Goal: Information Seeking & Learning: Learn about a topic

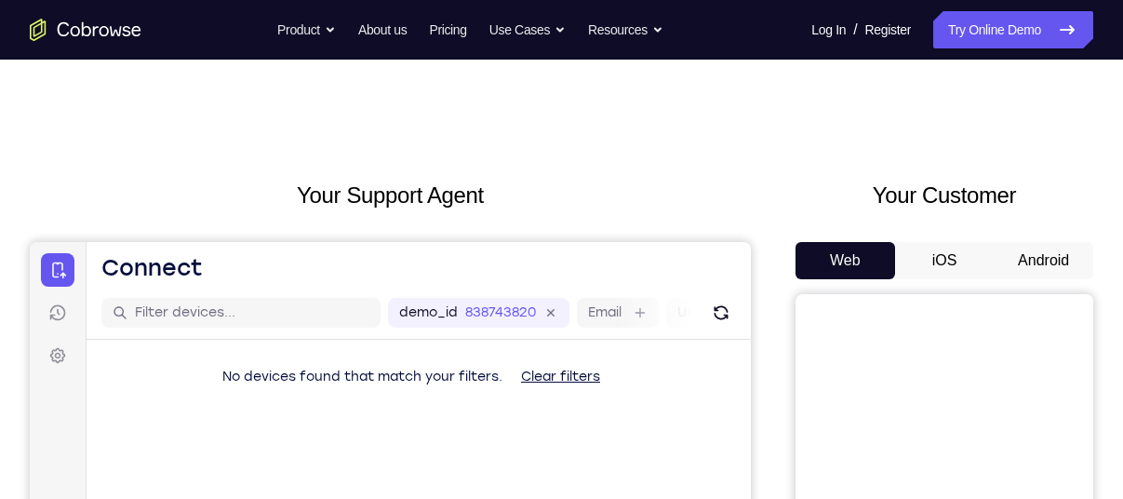
click at [1016, 251] on button "Android" at bounding box center [1044, 260] width 100 height 37
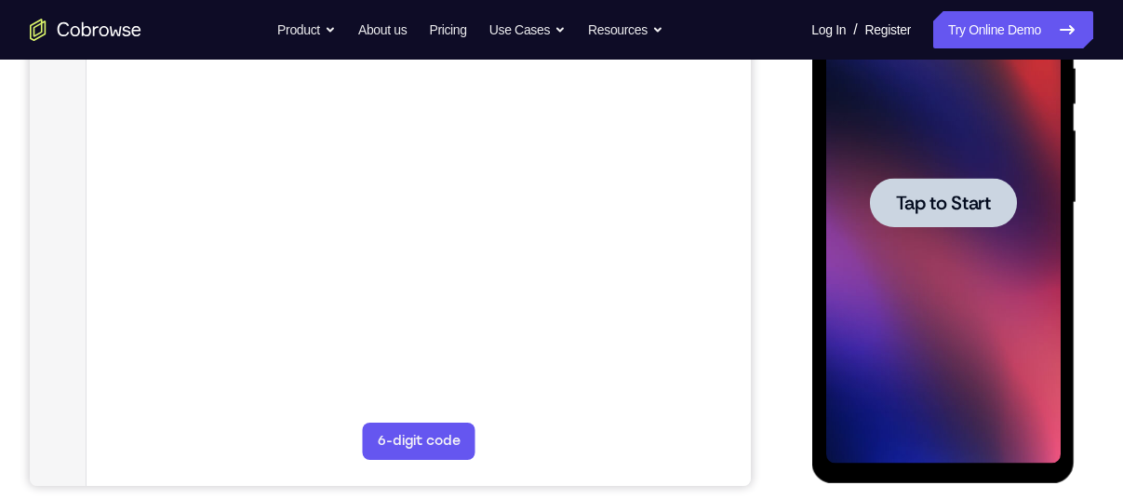
click at [885, 200] on div at bounding box center [942, 202] width 147 height 49
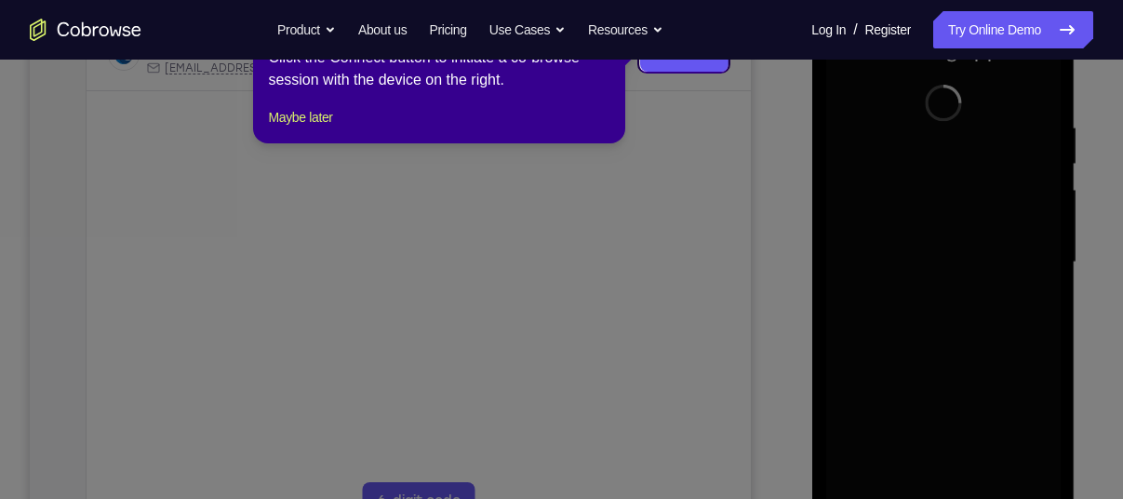
scroll to position [318, 0]
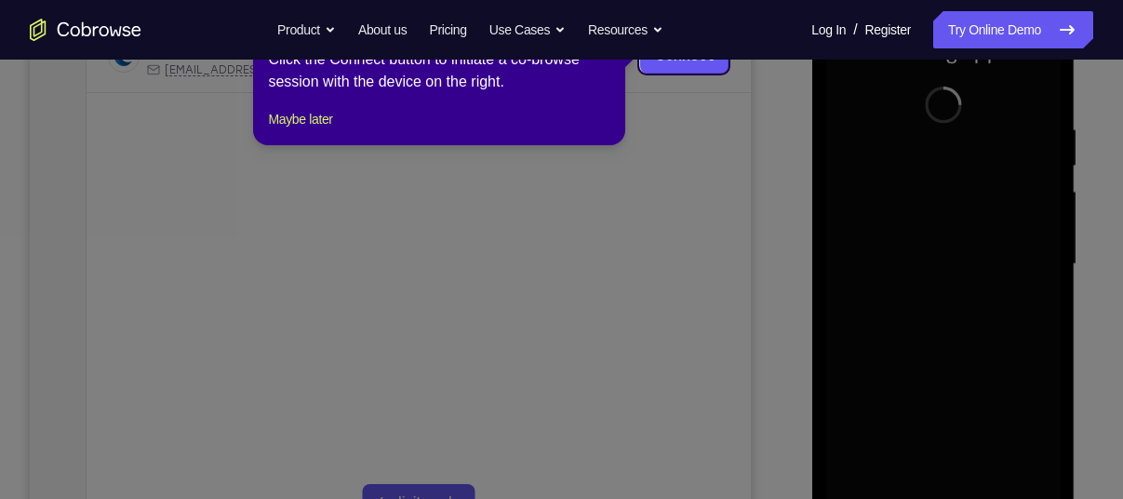
click at [456, 181] on icon at bounding box center [568, 249] width 1137 height 499
click at [346, 130] on footer "Maybe later" at bounding box center [439, 119] width 343 height 22
click at [316, 130] on button "Maybe later" at bounding box center [300, 119] width 64 height 22
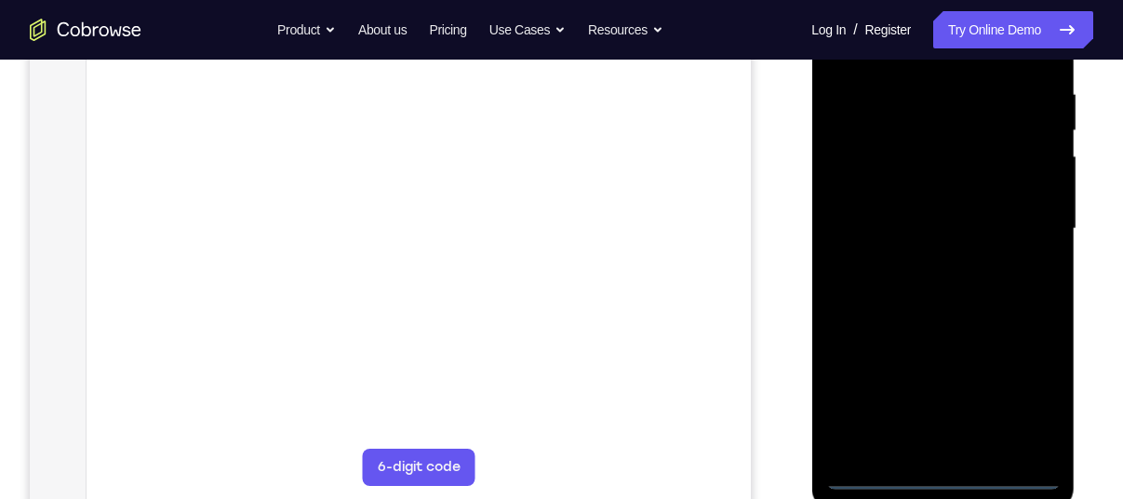
scroll to position [358, 0]
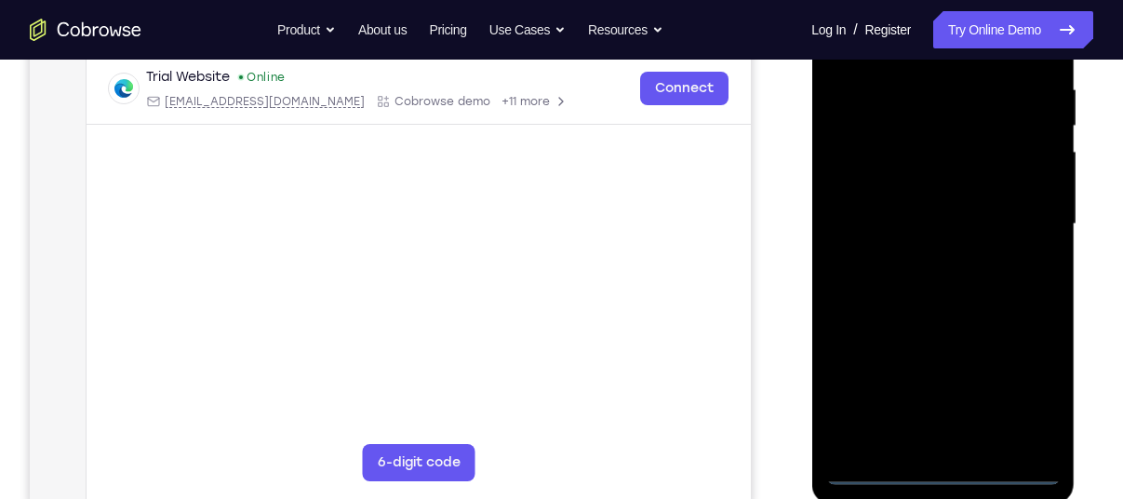
click at [961, 469] on div at bounding box center [943, 224] width 235 height 521
click at [1017, 378] on div at bounding box center [943, 224] width 235 height 521
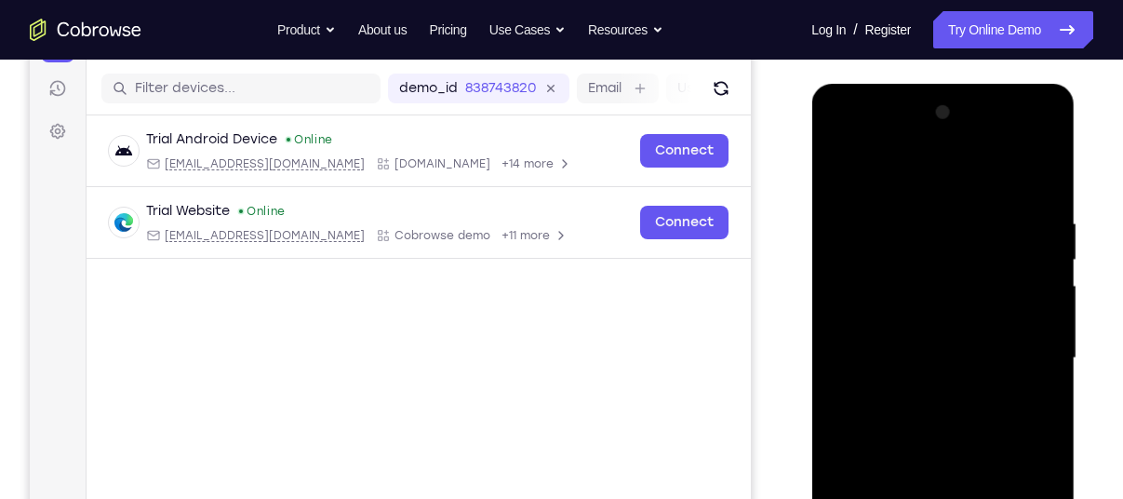
scroll to position [223, 0]
click at [863, 180] on div at bounding box center [943, 359] width 235 height 521
click at [1014, 353] on div at bounding box center [943, 359] width 235 height 521
click at [1030, 352] on div at bounding box center [943, 359] width 235 height 521
click at [1015, 349] on div at bounding box center [943, 359] width 235 height 521
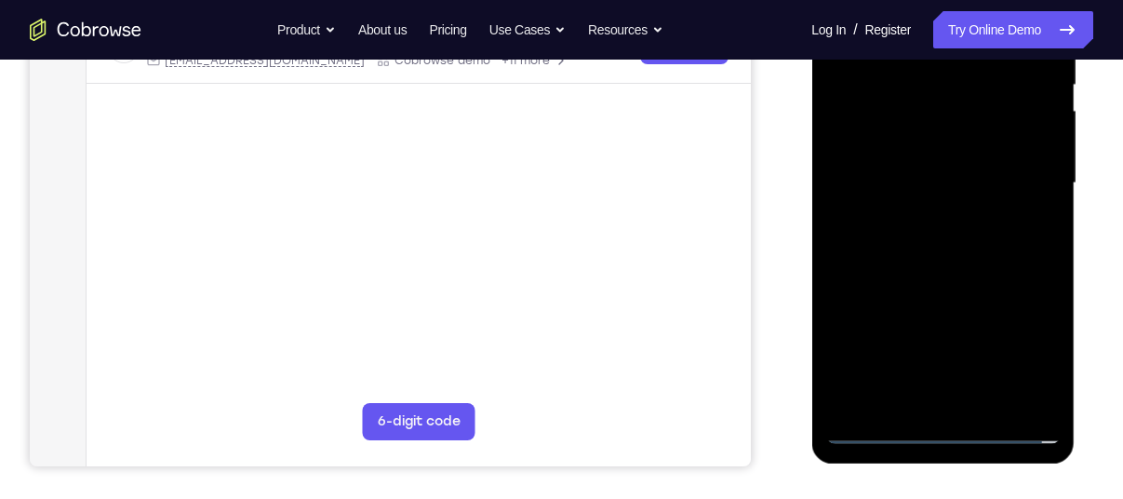
scroll to position [400, 0]
click at [922, 213] on div at bounding box center [943, 182] width 235 height 521
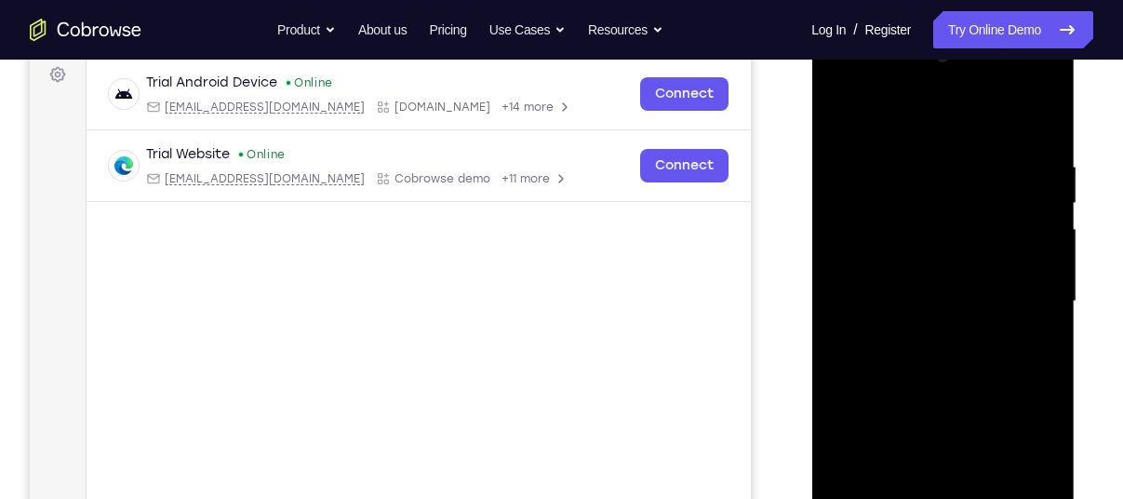
scroll to position [280, 0]
click at [860, 283] on div at bounding box center [943, 302] width 235 height 521
click at [856, 258] on div at bounding box center [943, 302] width 235 height 521
click at [876, 295] on div at bounding box center [943, 302] width 235 height 521
click at [853, 369] on div at bounding box center [943, 302] width 235 height 521
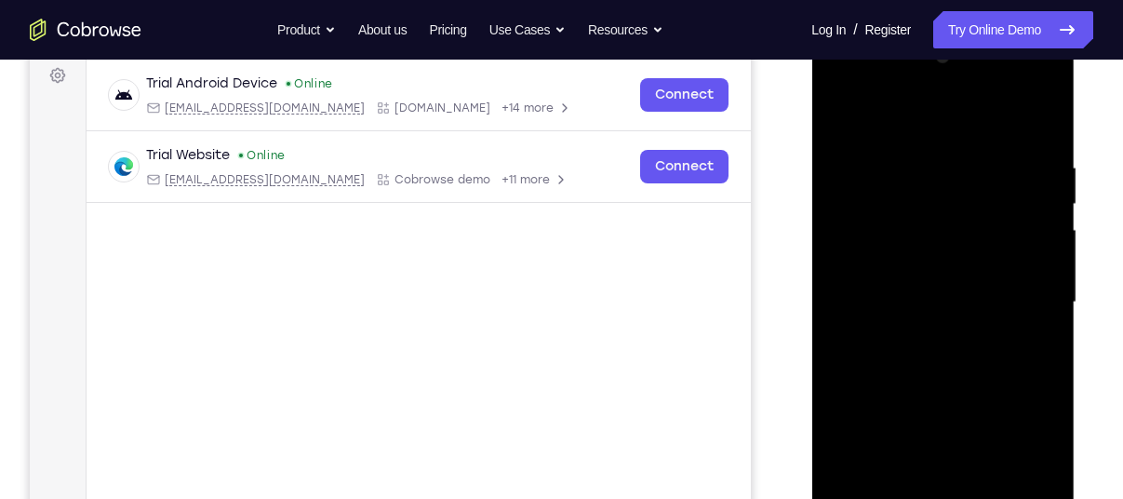
click at [880, 361] on div at bounding box center [943, 302] width 235 height 521
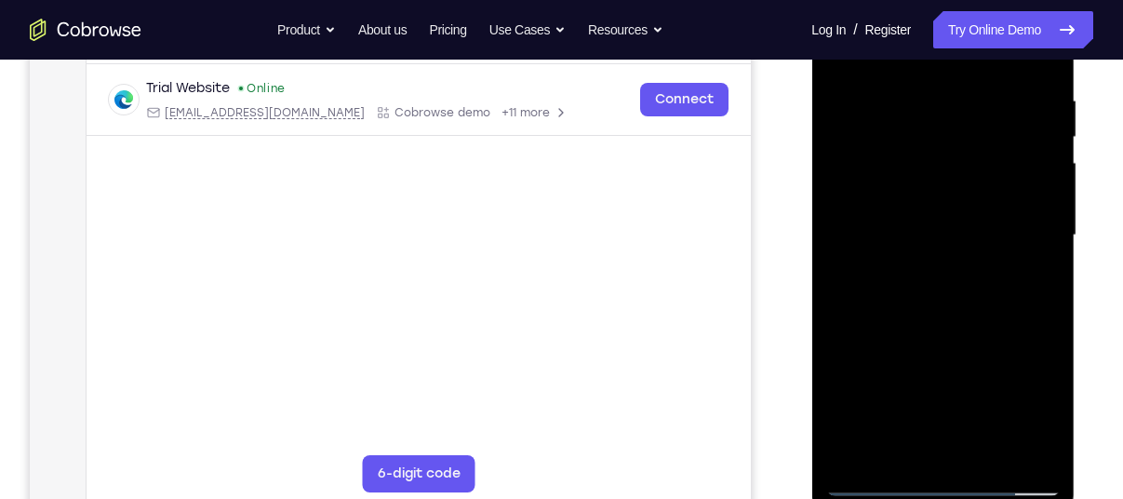
scroll to position [343, 0]
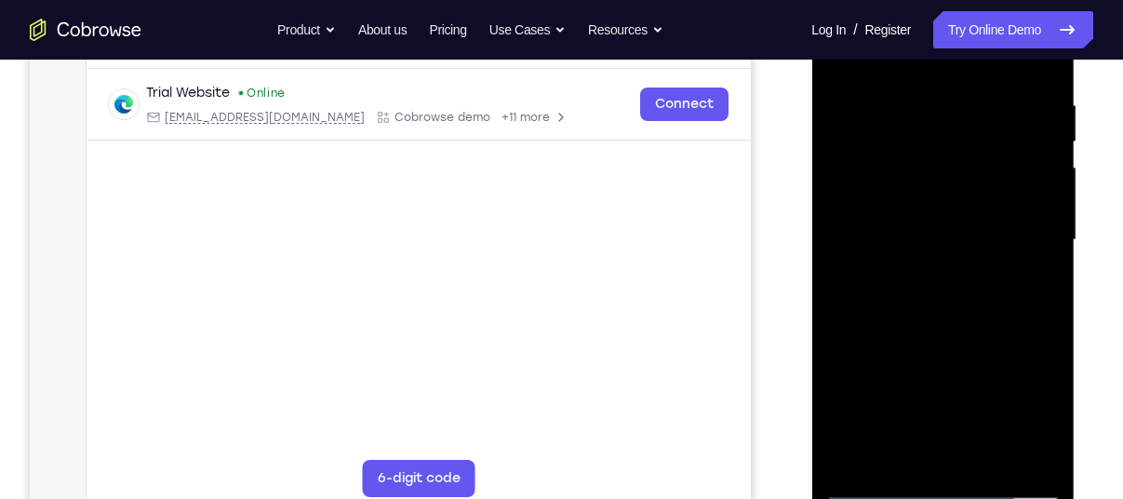
click at [898, 316] on div at bounding box center [943, 240] width 235 height 521
click at [897, 104] on div at bounding box center [943, 240] width 235 height 521
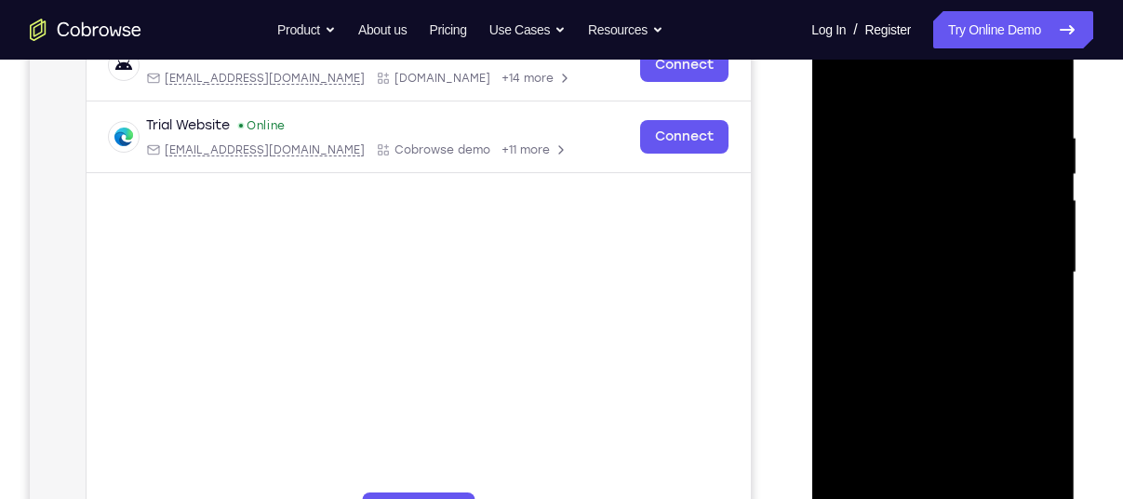
scroll to position [309, 0]
click at [1042, 91] on div at bounding box center [943, 273] width 235 height 521
drag, startPoint x: 883, startPoint y: 325, endPoint x: 881, endPoint y: 276, distance: 48.4
click at [881, 276] on div at bounding box center [943, 273] width 235 height 521
click at [968, 184] on div at bounding box center [943, 273] width 235 height 521
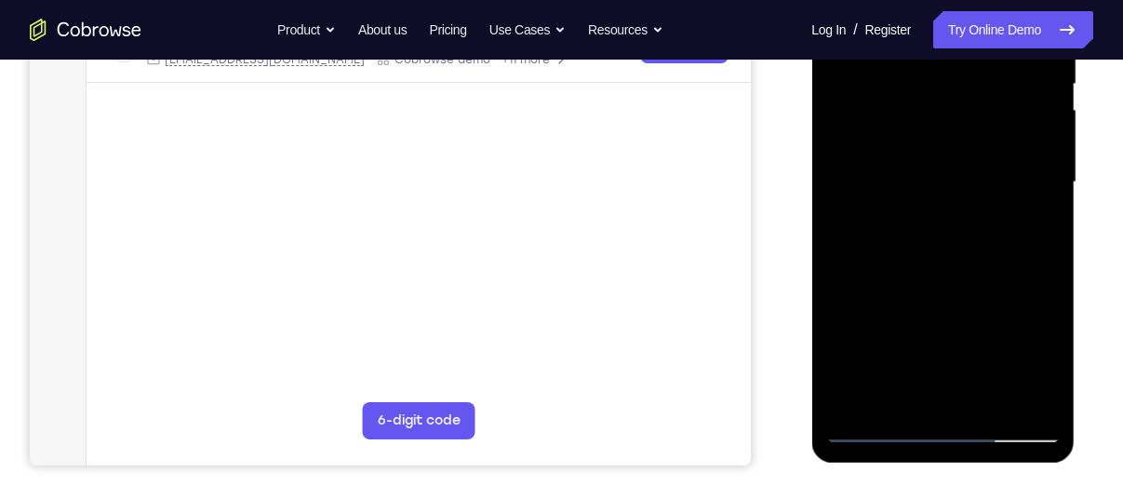
scroll to position [402, 0]
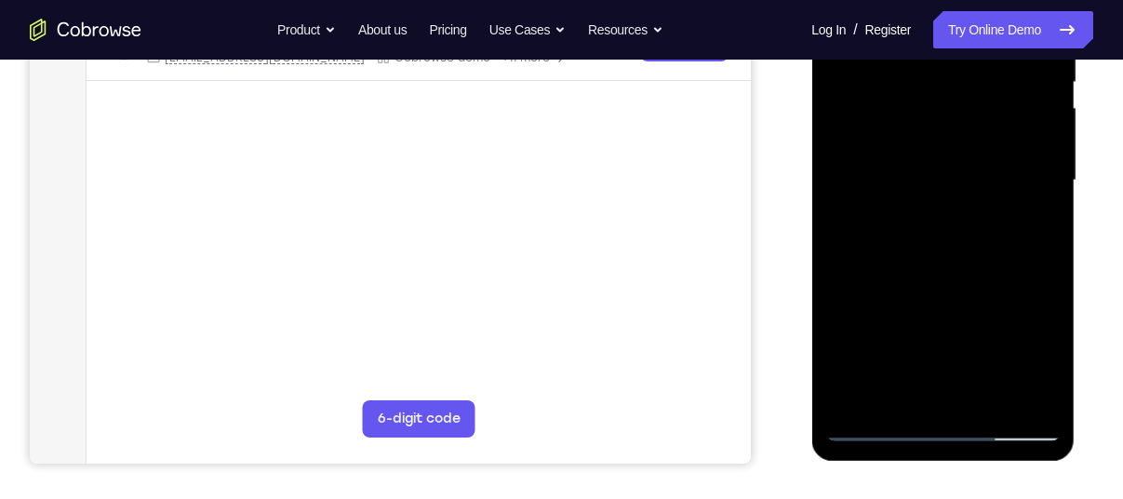
click at [988, 394] on div at bounding box center [943, 180] width 235 height 521
click at [893, 281] on div at bounding box center [943, 180] width 235 height 521
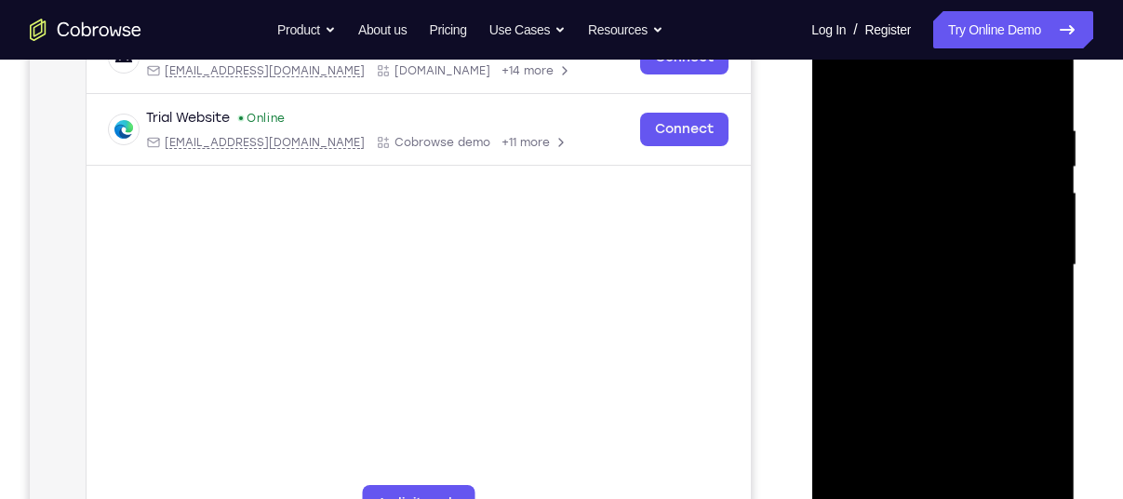
scroll to position [316, 0]
